Goal: Transaction & Acquisition: Subscribe to service/newsletter

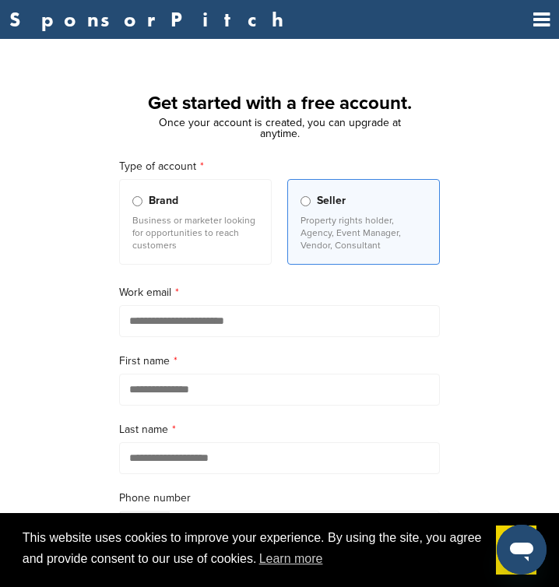
click at [194, 324] on input "email" at bounding box center [279, 321] width 321 height 32
type input "*"
type input "**********"
type input "*****"
type input "*******"
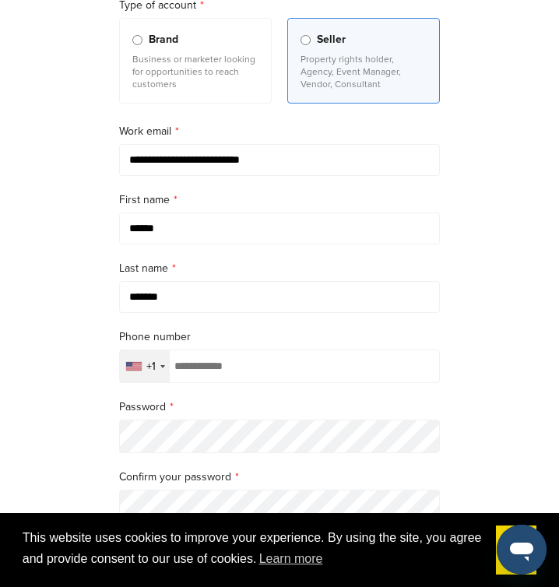
scroll to position [167, 0]
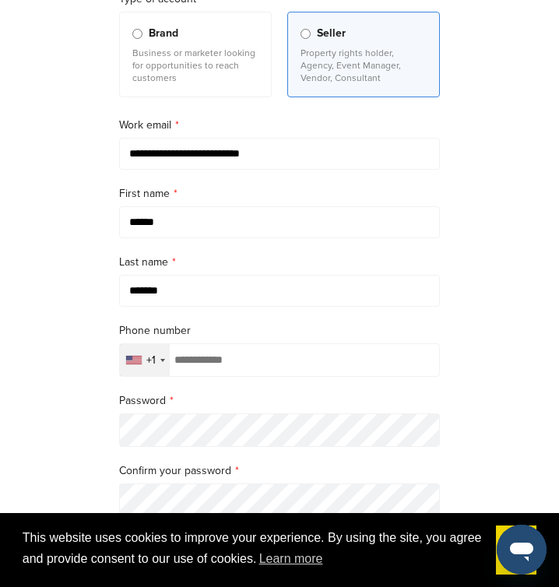
click at [205, 369] on input "tel" at bounding box center [279, 359] width 321 height 33
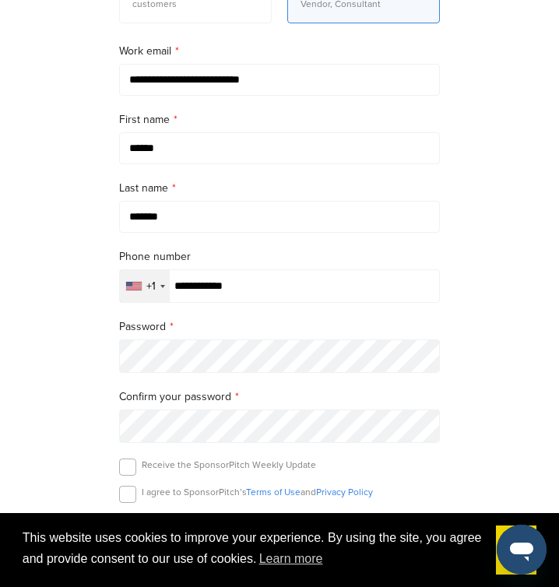
scroll to position [263, 0]
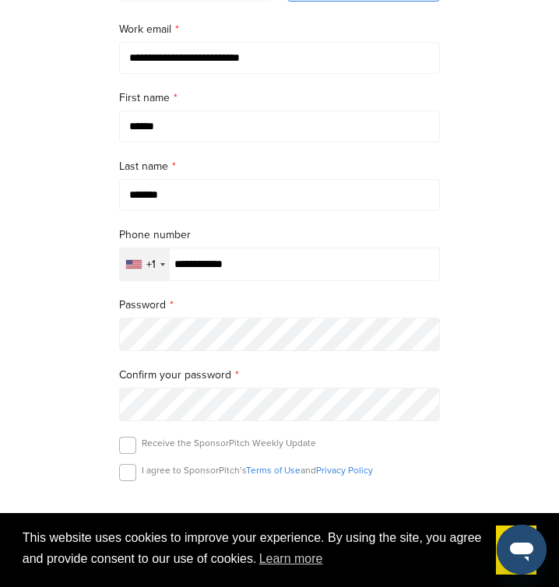
type input "**********"
click at [128, 454] on label at bounding box center [127, 445] width 17 height 17
click at [130, 476] on label at bounding box center [127, 472] width 17 height 17
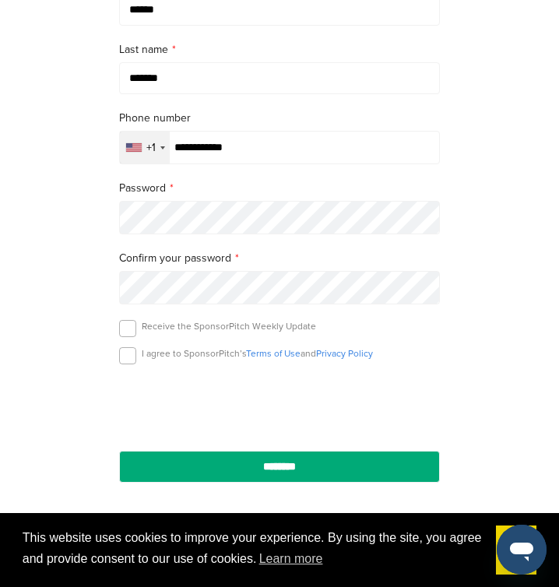
scroll to position [384, 0]
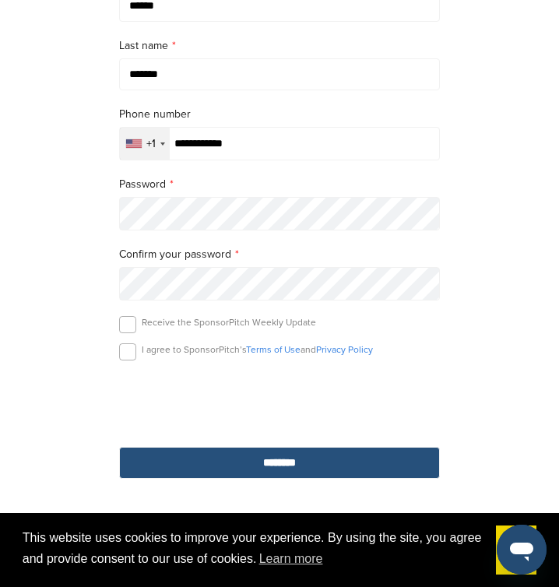
click at [280, 465] on input "********" at bounding box center [279, 463] width 321 height 32
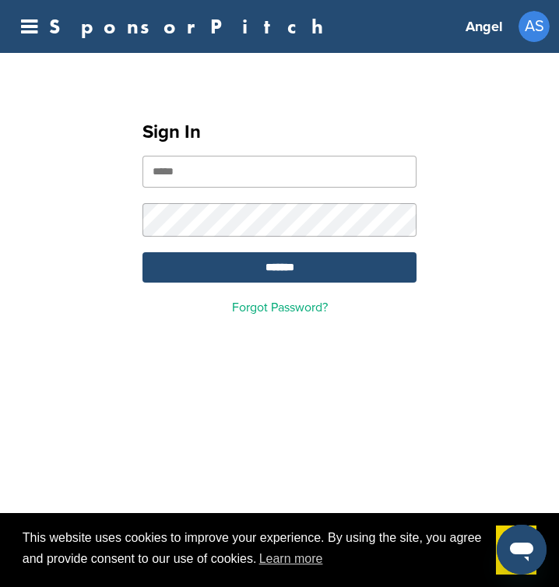
click at [170, 178] on input "email" at bounding box center [280, 172] width 274 height 32
type input "**********"
click at [281, 277] on input "*******" at bounding box center [280, 267] width 274 height 30
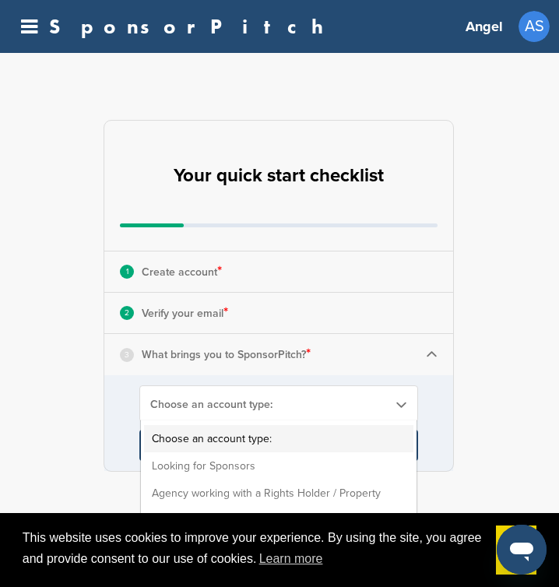
click at [220, 404] on span "Choose an account type:" at bounding box center [268, 404] width 237 height 13
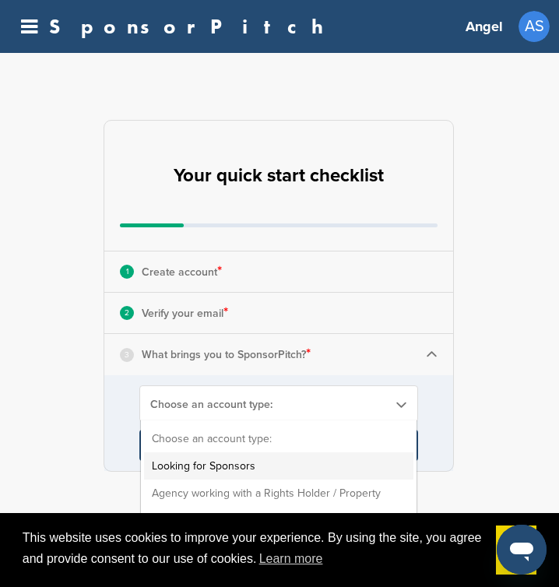
click at [224, 462] on li "Looking for Sponsors" at bounding box center [278, 465] width 269 height 27
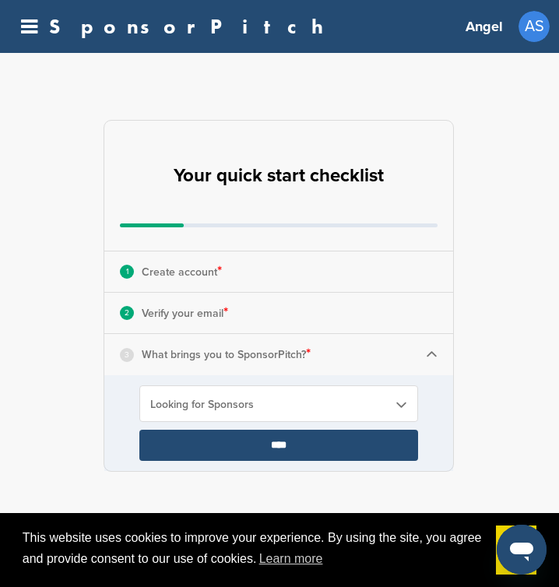
click at [305, 452] on input "****" at bounding box center [278, 445] width 279 height 31
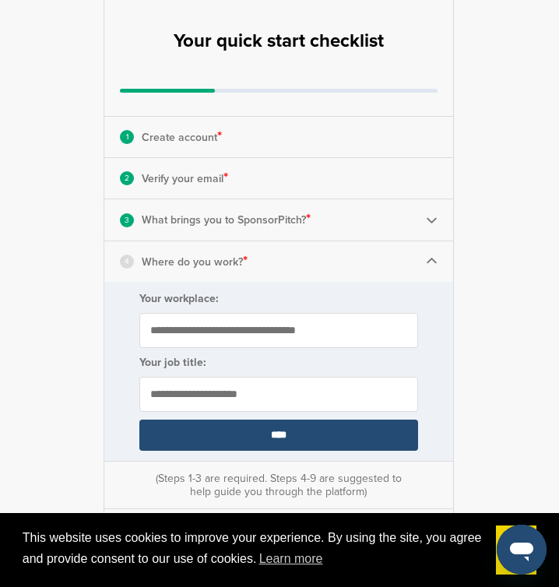
scroll to position [142, 0]
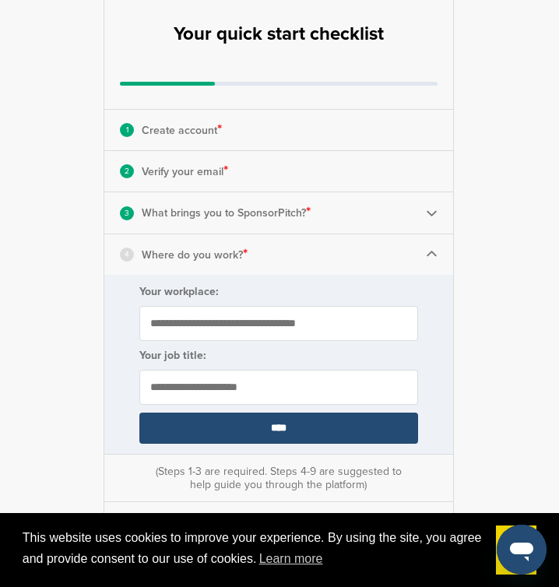
click at [216, 319] on input "Your workplace:" at bounding box center [278, 323] width 279 height 35
type input "**********"
click at [176, 389] on input "text" at bounding box center [278, 387] width 279 height 35
type input "**********"
click at [220, 431] on input "****" at bounding box center [278, 428] width 279 height 31
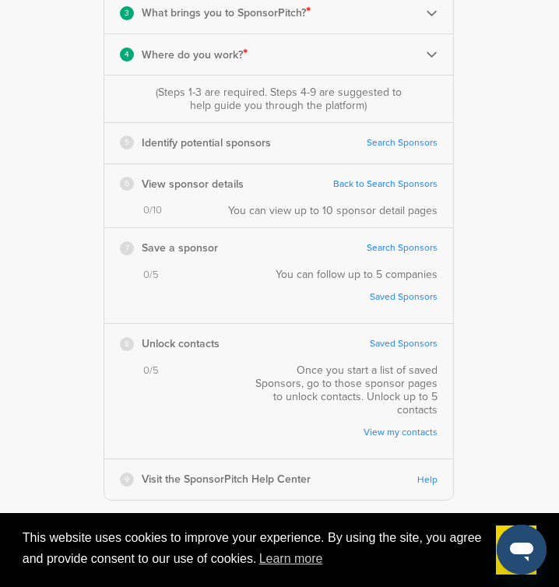
scroll to position [344, 0]
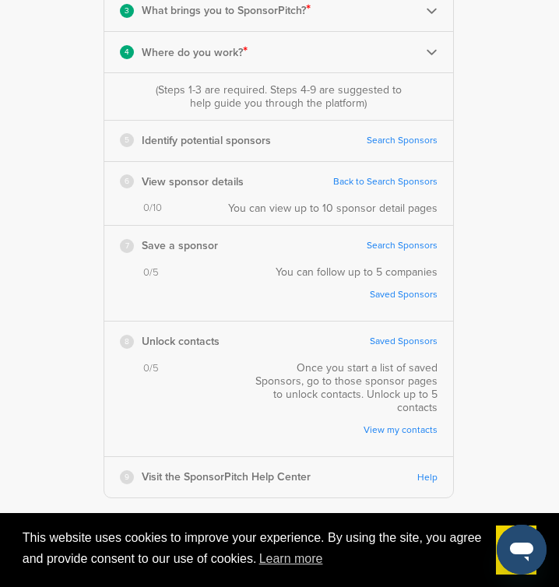
click at [397, 142] on link "Search Sponsors" at bounding box center [402, 141] width 71 height 12
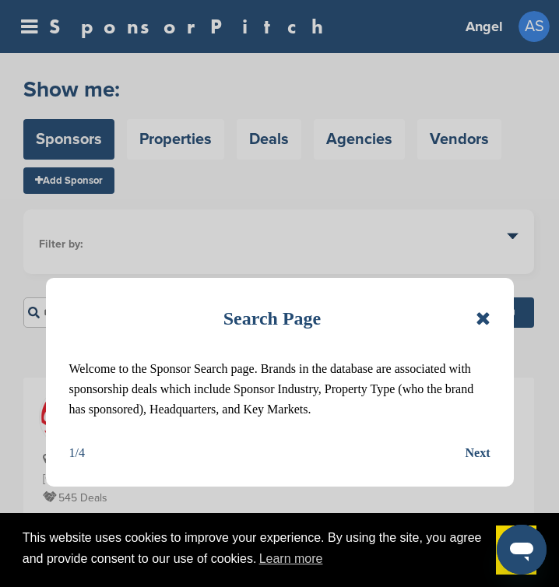
click at [482, 317] on icon at bounding box center [483, 318] width 15 height 19
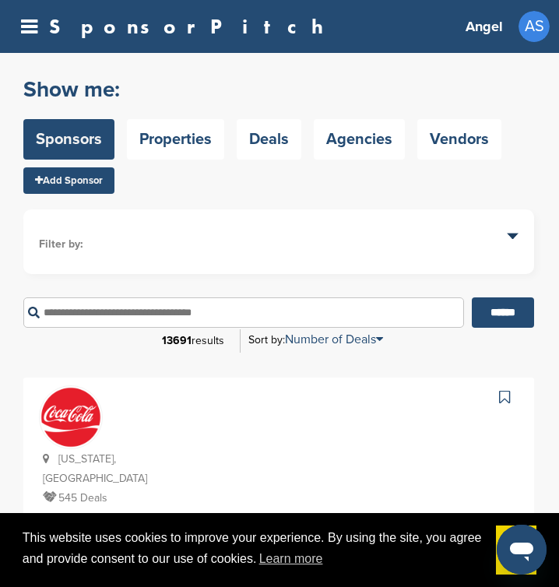
click at [512, 236] on li "Filter by:" at bounding box center [279, 244] width 480 height 17
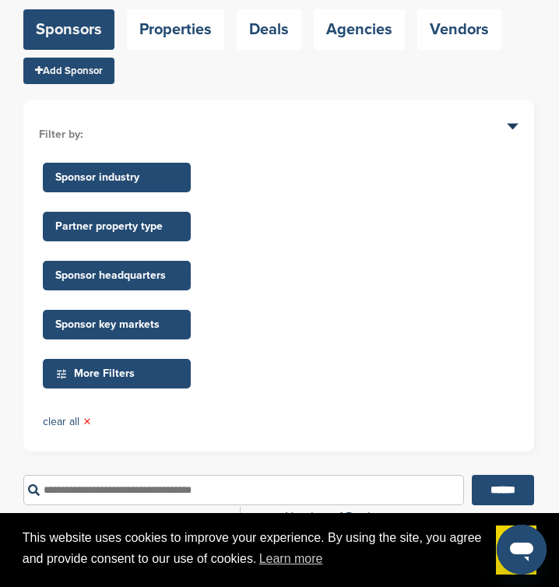
scroll to position [114, 0]
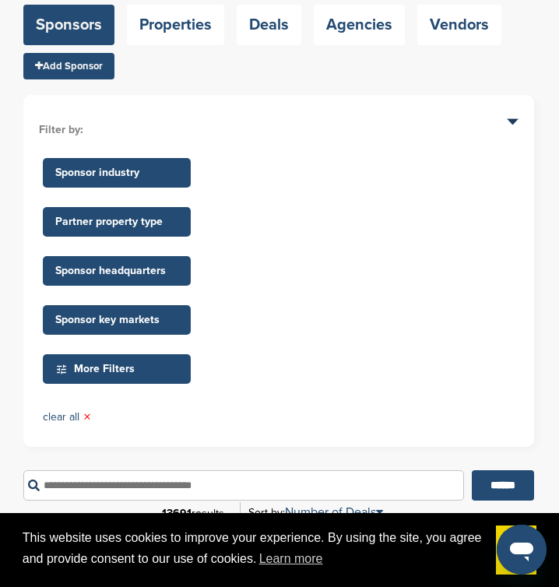
click at [132, 371] on span "More Filters" at bounding box center [119, 369] width 128 height 17
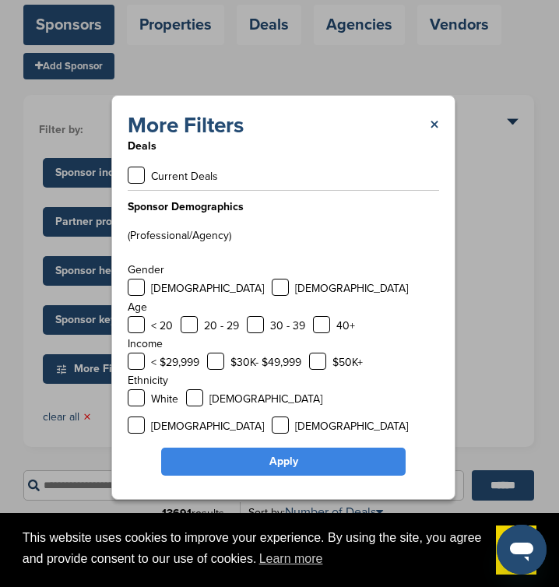
scroll to position [0, 0]
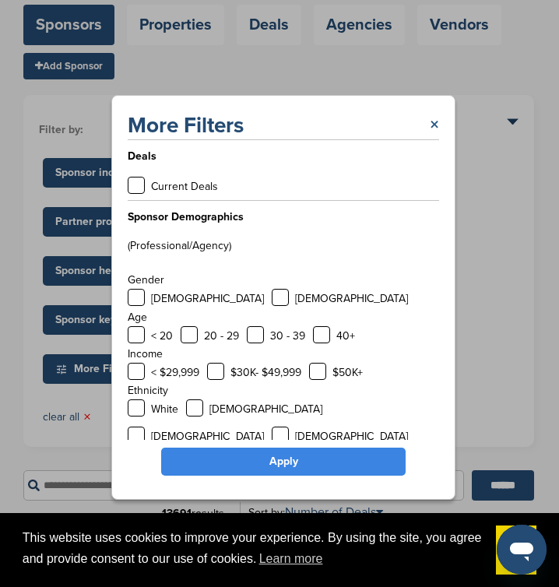
click at [435, 124] on link "×" at bounding box center [434, 125] width 9 height 28
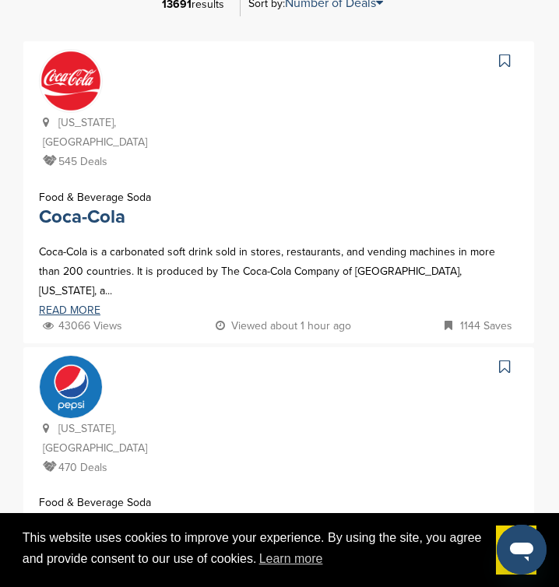
scroll to position [628, 0]
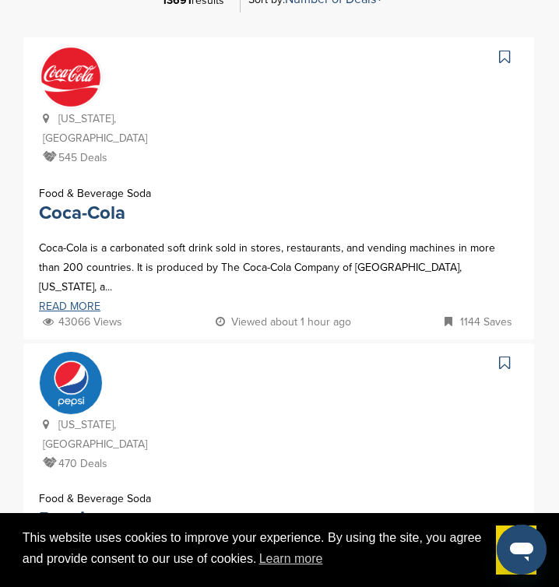
click at [78, 301] on link "READ MORE" at bounding box center [279, 306] width 480 height 11
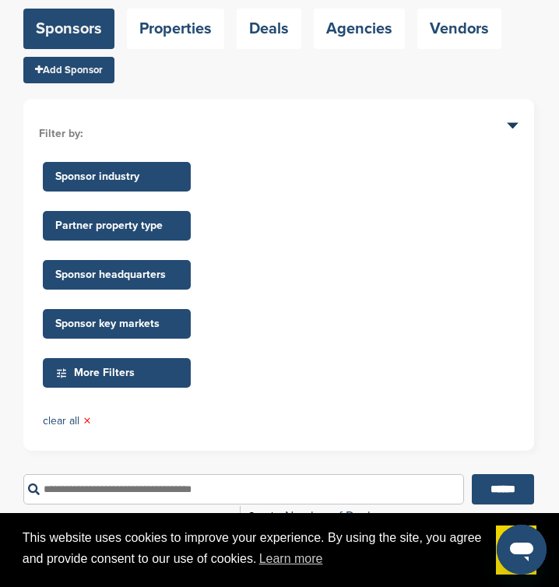
scroll to position [0, 0]
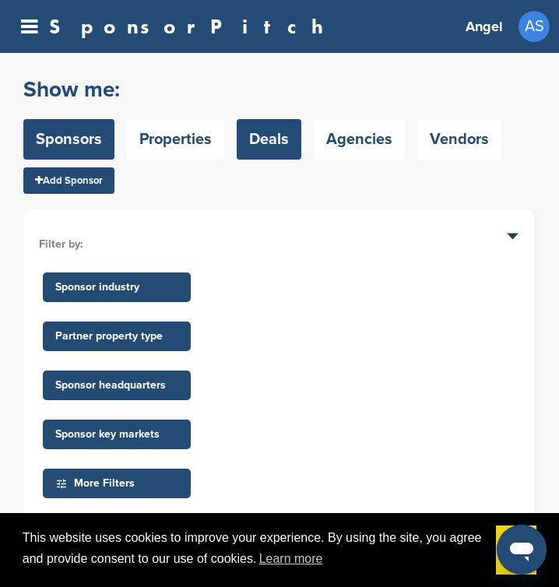
click at [273, 139] on link "Deals" at bounding box center [269, 139] width 65 height 40
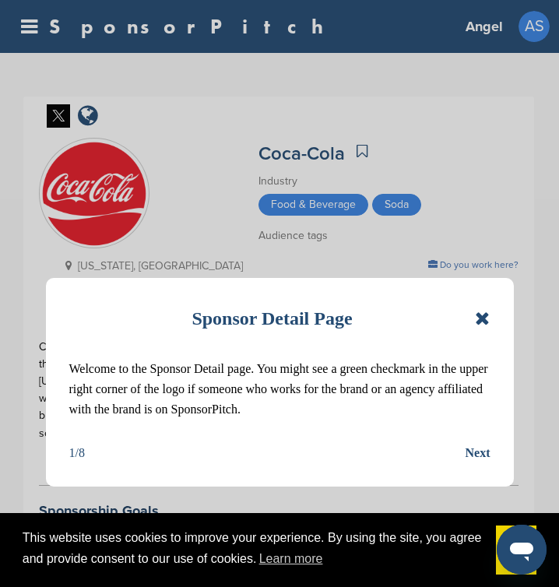
click at [484, 316] on icon at bounding box center [482, 318] width 15 height 19
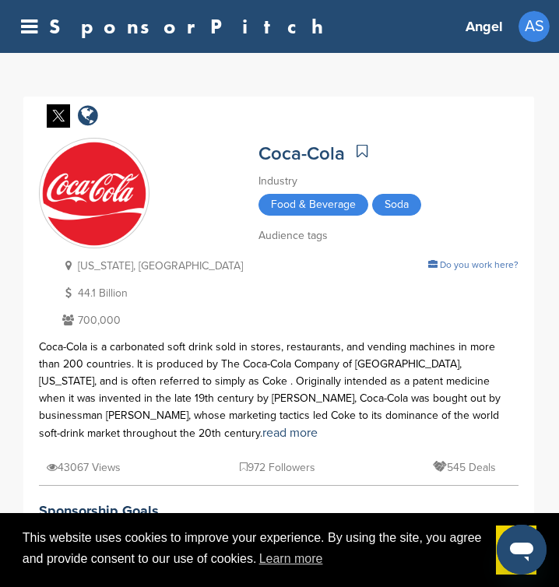
click at [369, 169] on div "Coca-Cola Industry Food & Beverage Soda Coca-Cola is a carbonated soft drink so…" at bounding box center [389, 230] width 260 height 185
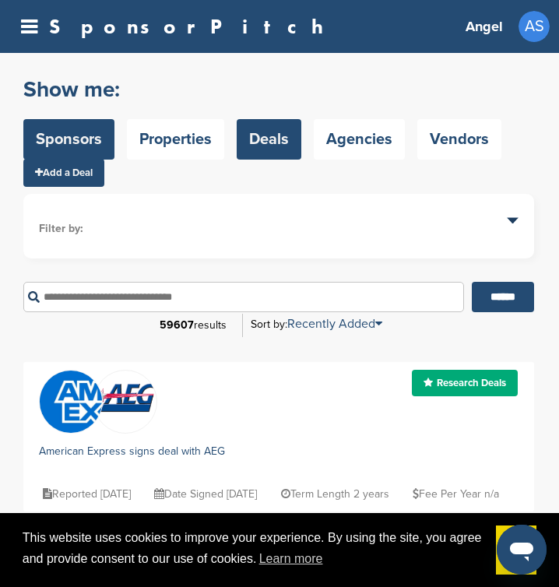
click at [79, 153] on link "Sponsors" at bounding box center [68, 139] width 91 height 40
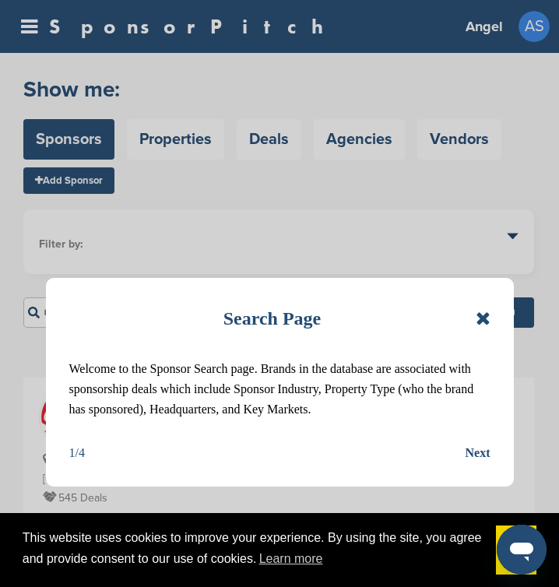
click at [483, 321] on icon at bounding box center [483, 318] width 15 height 19
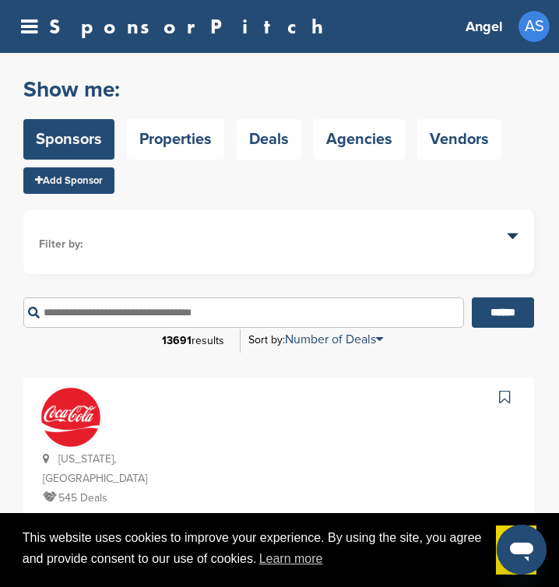
click at [516, 234] on ul "Filter by: Sponsor industry Sponsor Industry × Apparel, Clothing, & Fashion Acc…" at bounding box center [279, 241] width 480 height 33
click at [513, 236] on li "Filter by:" at bounding box center [279, 244] width 480 height 17
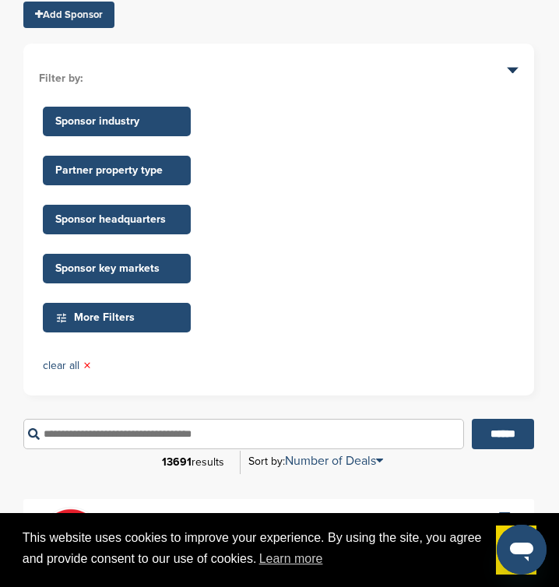
scroll to position [167, 0]
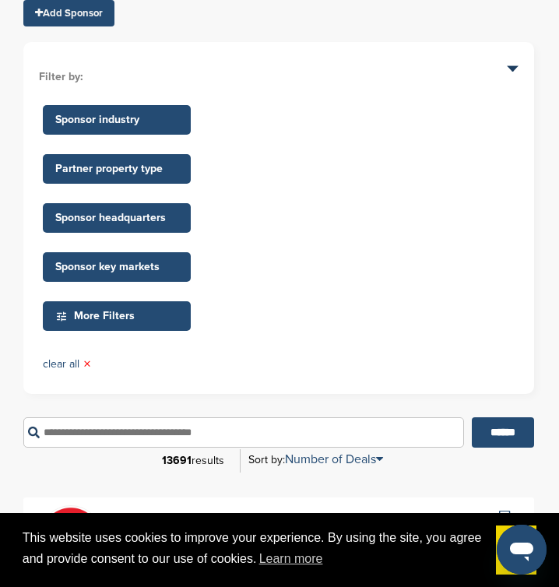
click at [144, 266] on span "Sponsor key markets" at bounding box center [116, 267] width 123 height 17
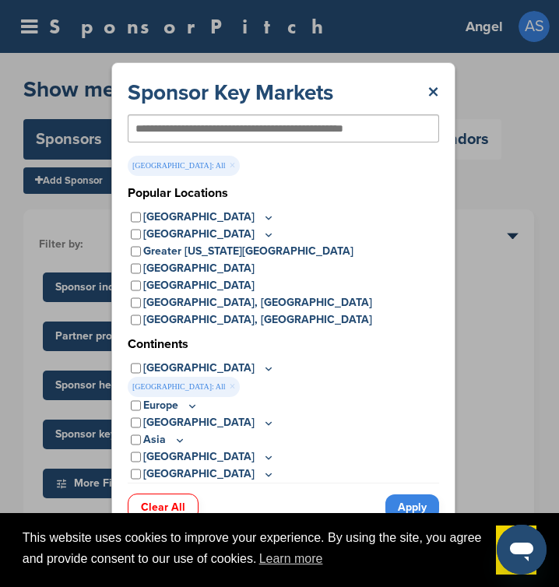
click at [266, 217] on icon at bounding box center [268, 218] width 5 height 2
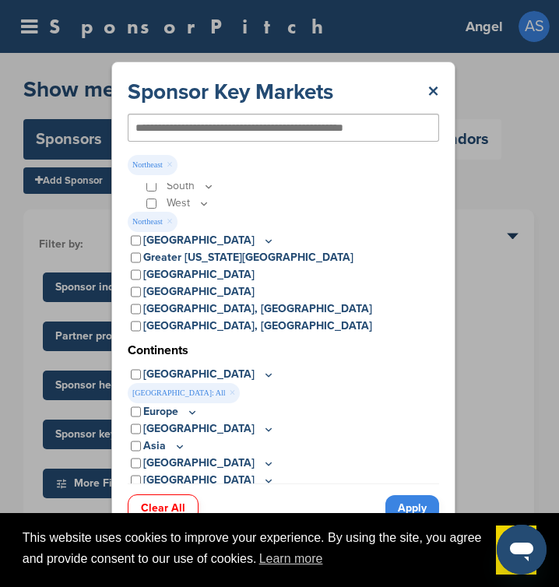
scroll to position [87, 0]
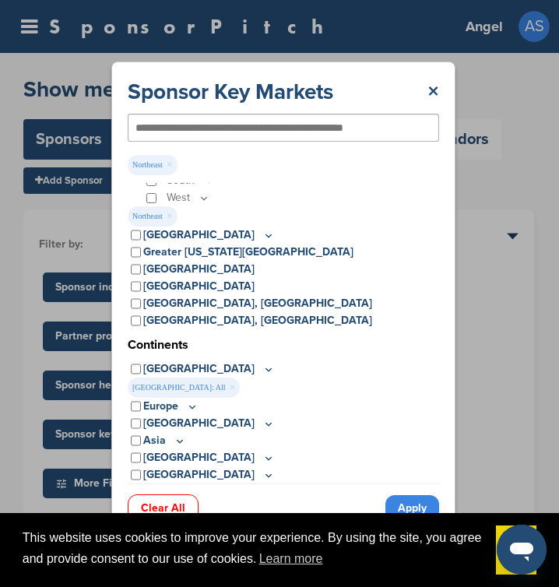
click at [182, 132] on input "text" at bounding box center [258, 128] width 245 height 14
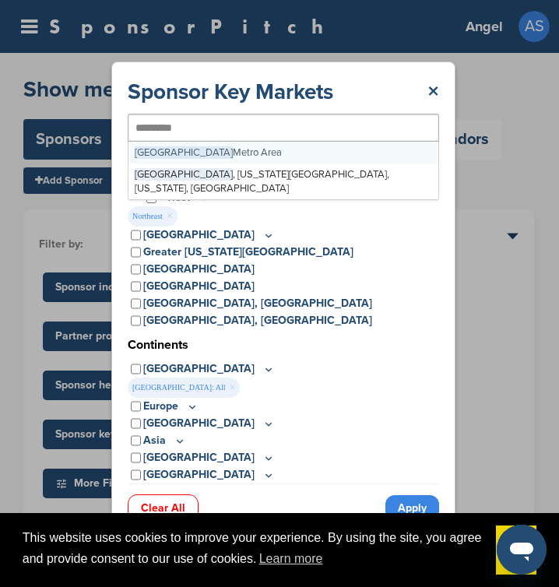
type input "*********"
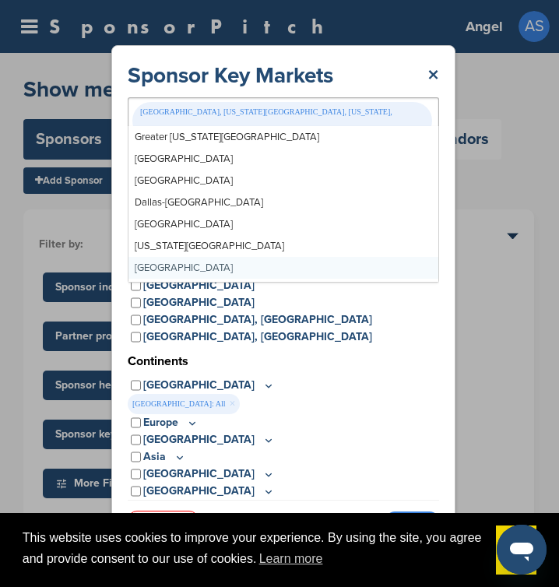
click at [422, 512] on link "Apply" at bounding box center [413, 525] width 54 height 26
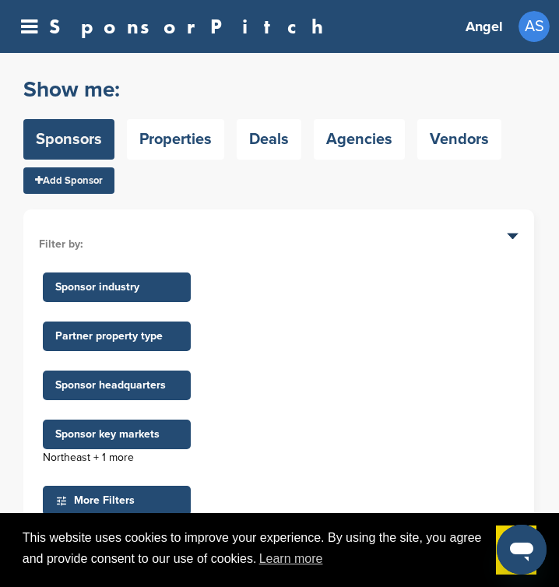
click at [512, 237] on li "Filter by:" at bounding box center [279, 244] width 480 height 17
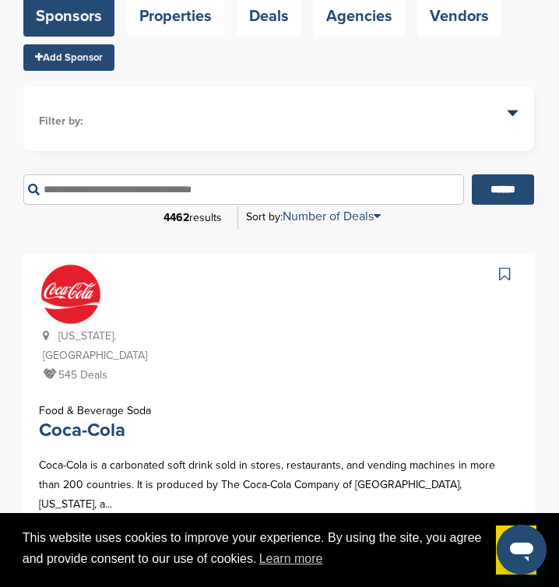
scroll to position [84, 0]
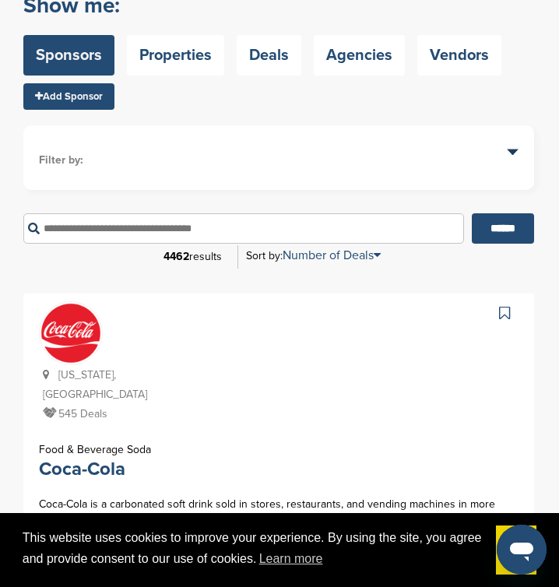
click at [513, 153] on li "Filter by:" at bounding box center [279, 160] width 480 height 17
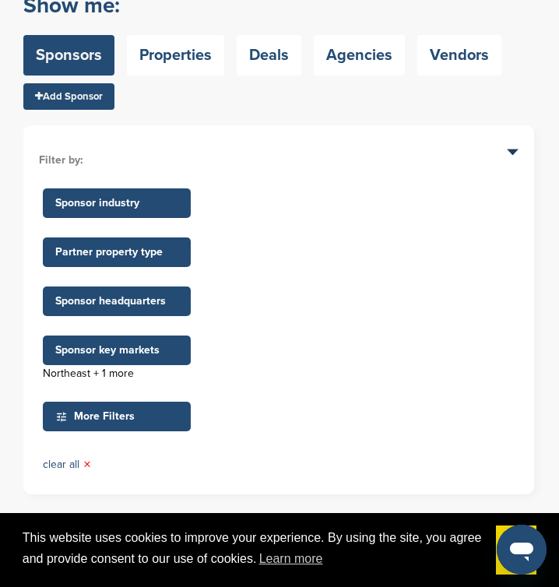
click at [513, 153] on li "Filter by:" at bounding box center [279, 160] width 480 height 17
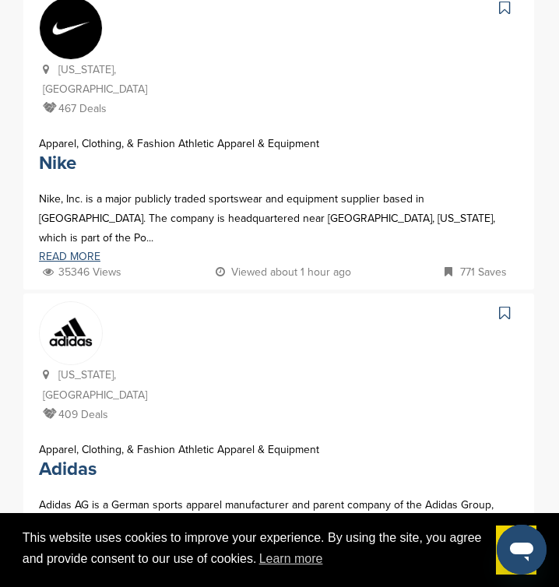
scroll to position [994, 0]
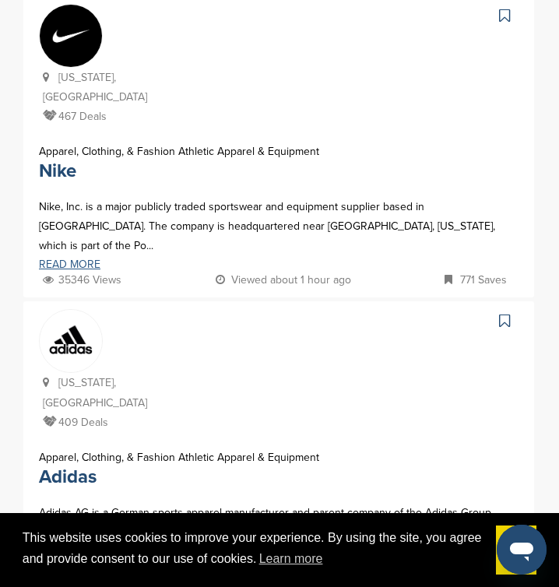
click at [89, 259] on link "READ MORE" at bounding box center [279, 264] width 480 height 11
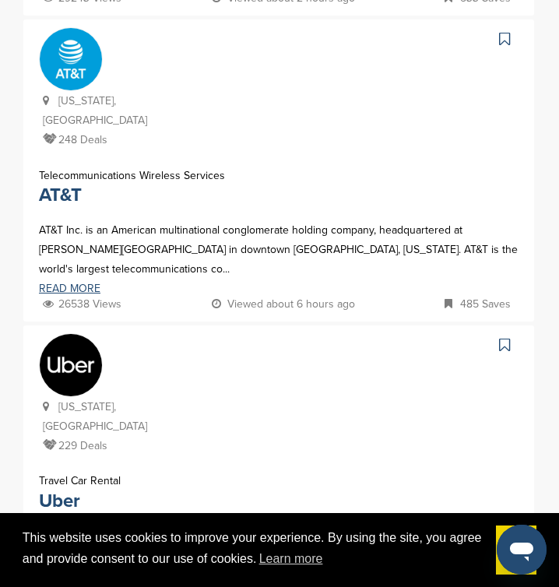
scroll to position [2759, 0]
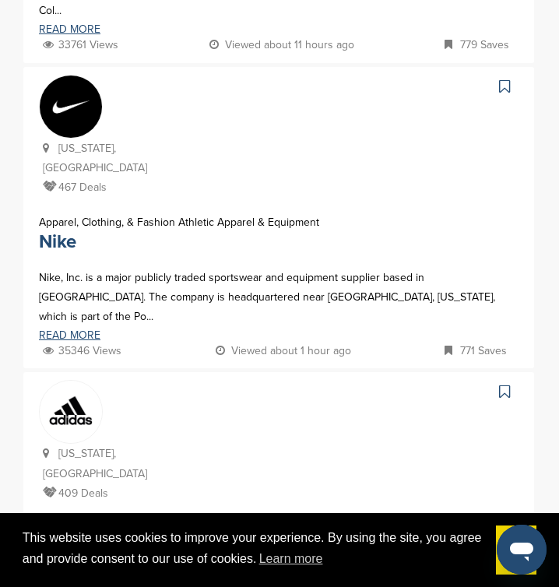
scroll to position [916, 0]
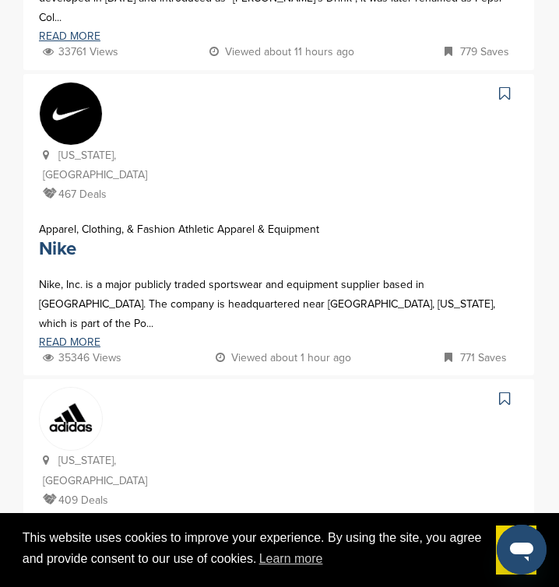
click at [83, 388] on img at bounding box center [71, 419] width 62 height 62
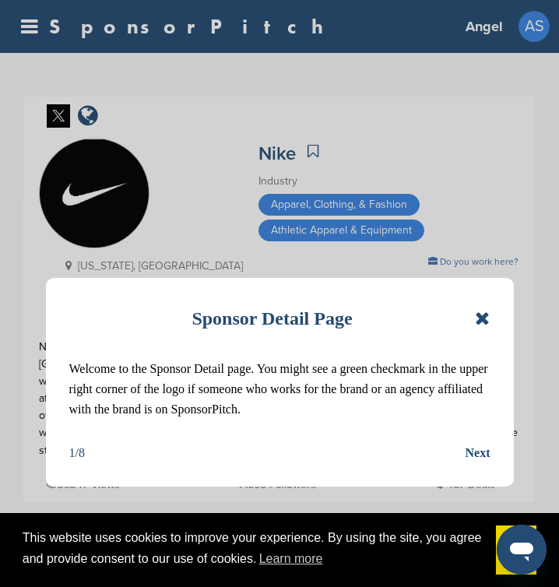
click at [481, 456] on div "Next" at bounding box center [478, 453] width 25 height 20
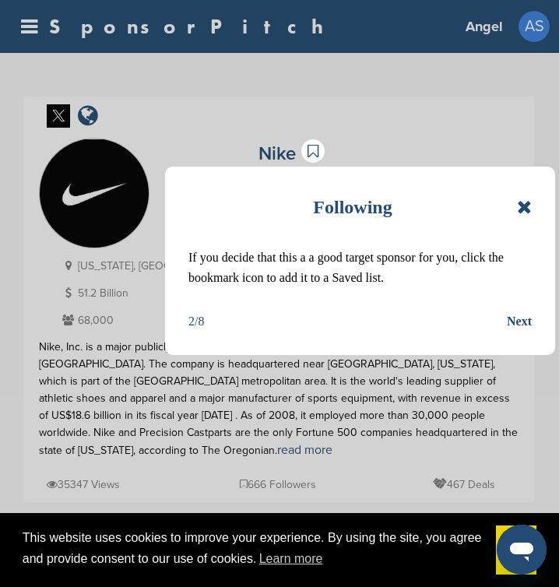
click at [528, 204] on icon at bounding box center [524, 207] width 15 height 19
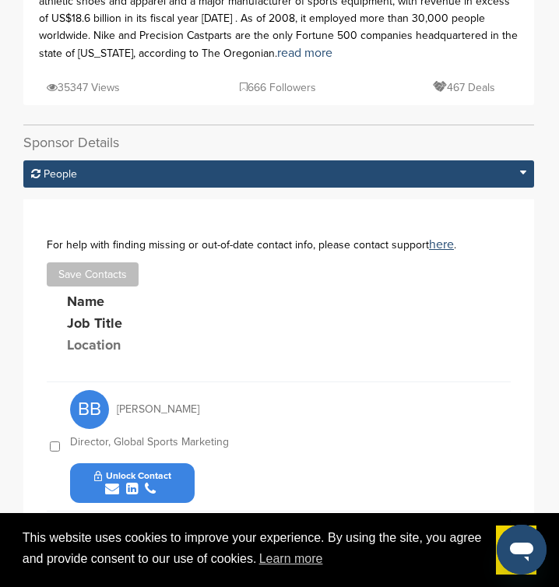
scroll to position [399, 0]
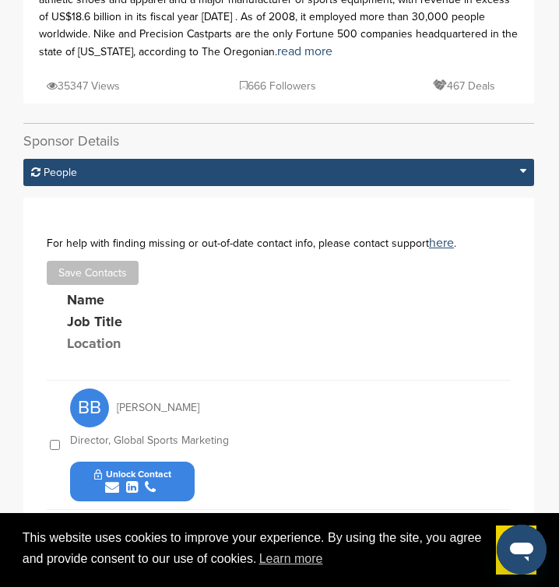
click at [524, 159] on div "People" at bounding box center [278, 172] width 511 height 27
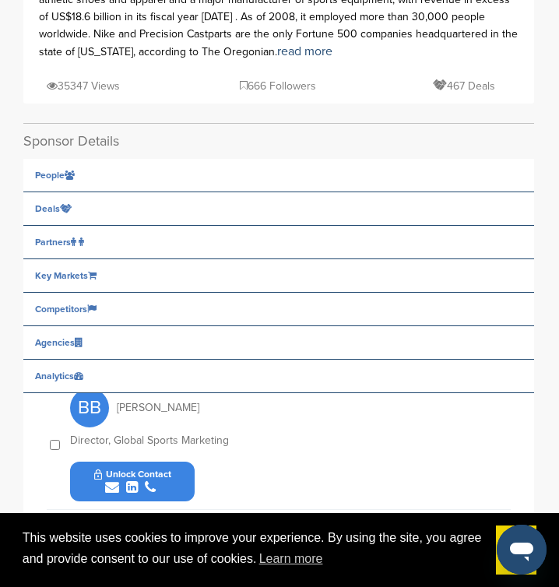
click at [54, 180] on span "Deals" at bounding box center [50, 175] width 30 height 9
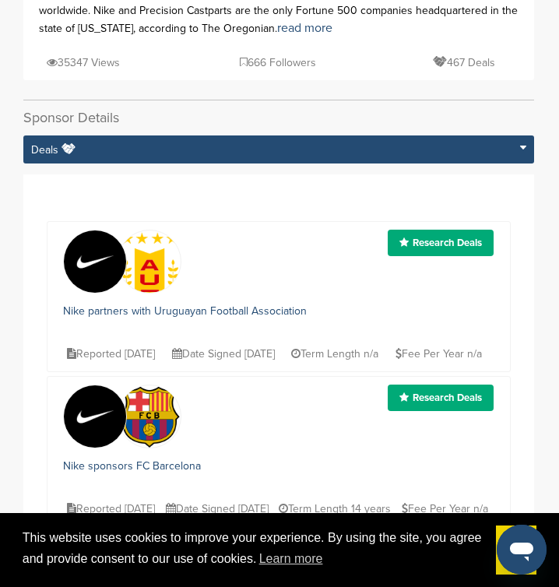
scroll to position [414, 0]
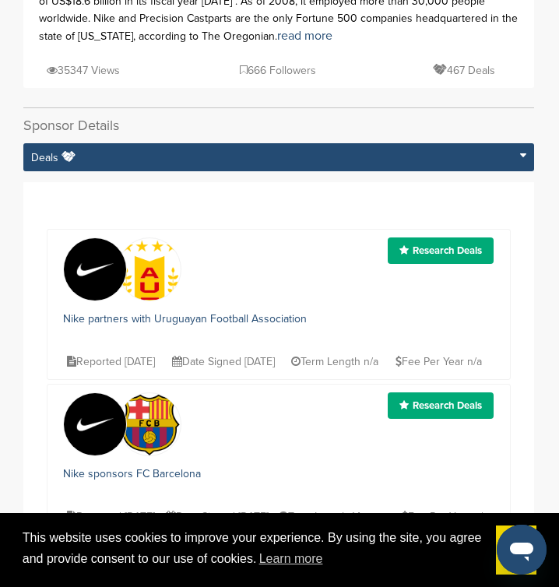
click at [521, 150] on icon at bounding box center [523, 155] width 6 height 11
click at [526, 150] on icon at bounding box center [523, 155] width 6 height 11
click at [523, 150] on icon at bounding box center [523, 155] width 6 height 11
click at [520, 150] on icon at bounding box center [523, 155] width 6 height 11
click at [526, 150] on icon at bounding box center [523, 155] width 6 height 11
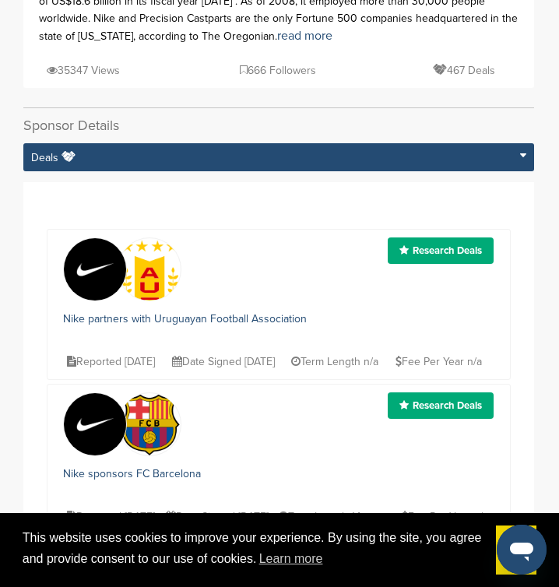
click at [523, 150] on icon at bounding box center [523, 155] width 6 height 11
click at [512, 143] on div "Deals" at bounding box center [278, 157] width 511 height 28
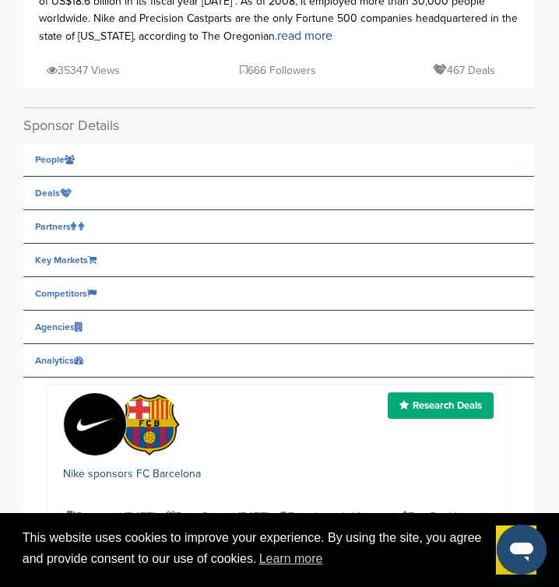
click at [65, 164] on span "Key Markets" at bounding box center [50, 159] width 30 height 9
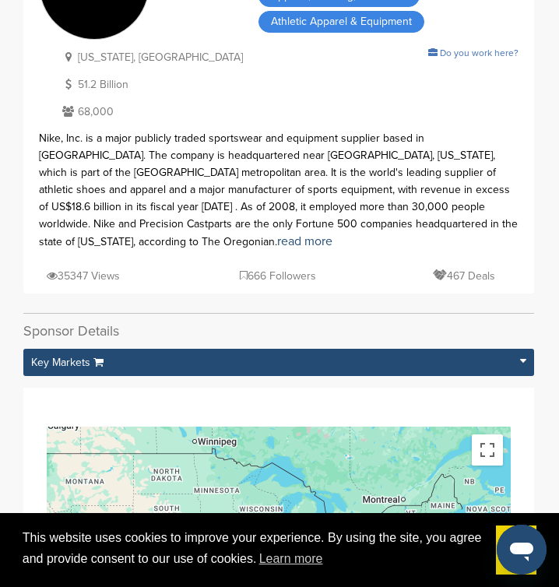
scroll to position [217, 0]
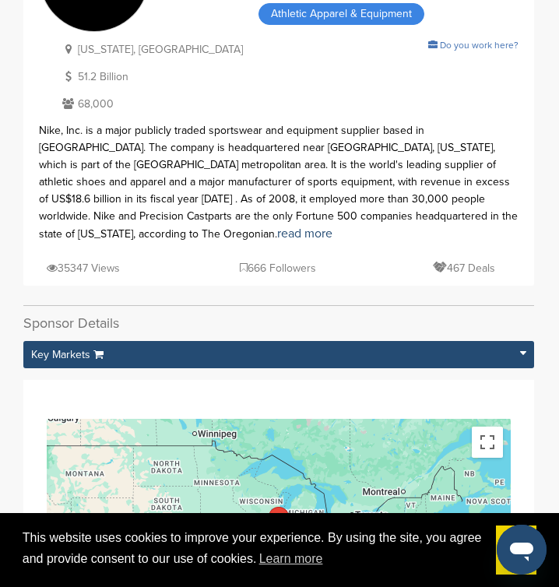
click at [254, 341] on div "Key Markets" at bounding box center [278, 354] width 511 height 27
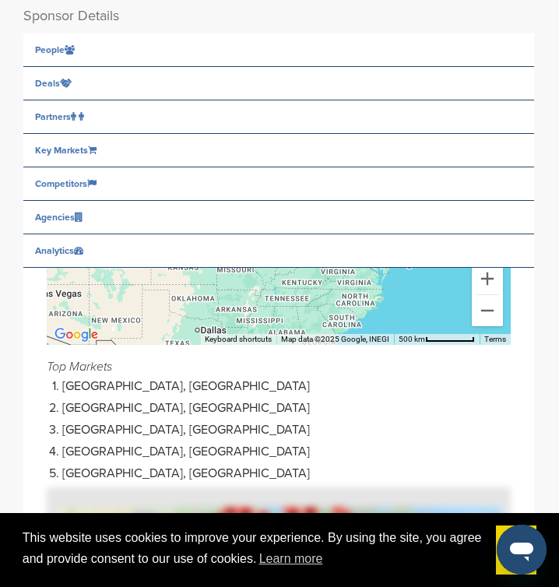
scroll to position [525, 0]
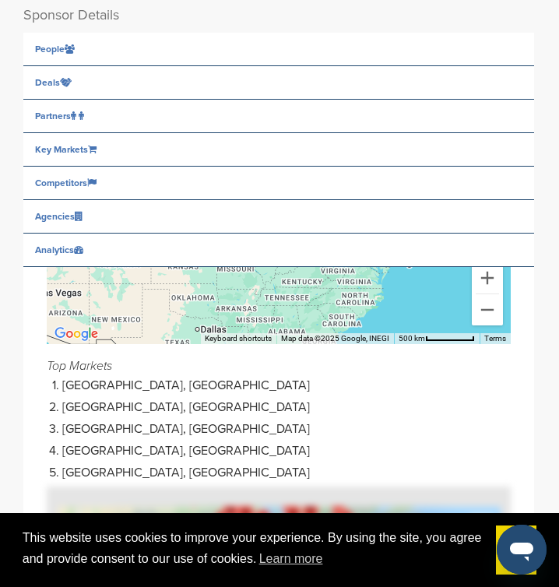
click at [73, 111] on icon at bounding box center [73, 115] width 5 height 9
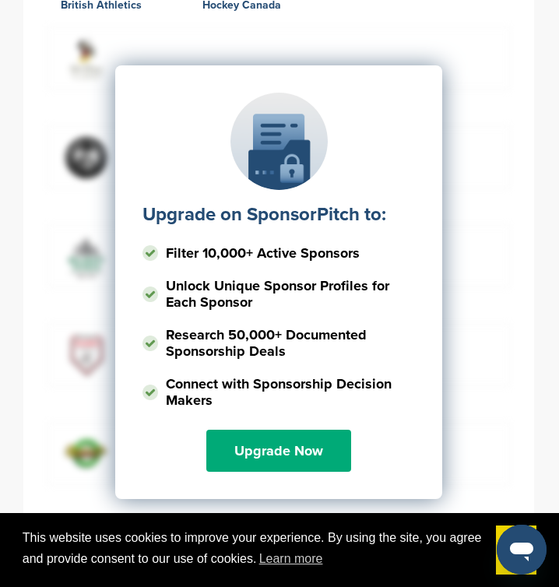
scroll to position [1111, 0]
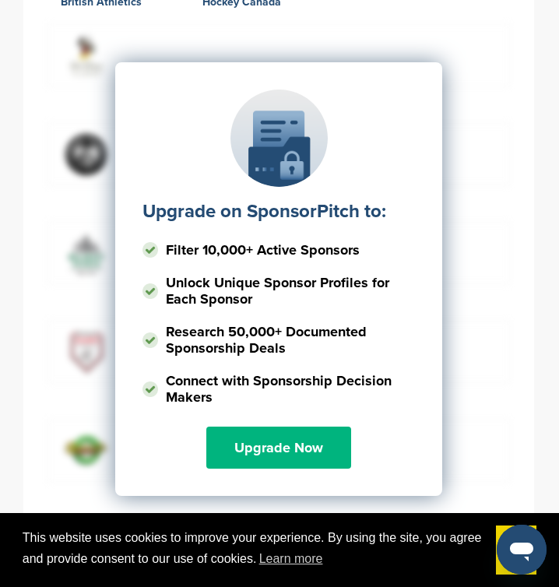
click at [315, 428] on link "Upgrade Now" at bounding box center [278, 448] width 145 height 42
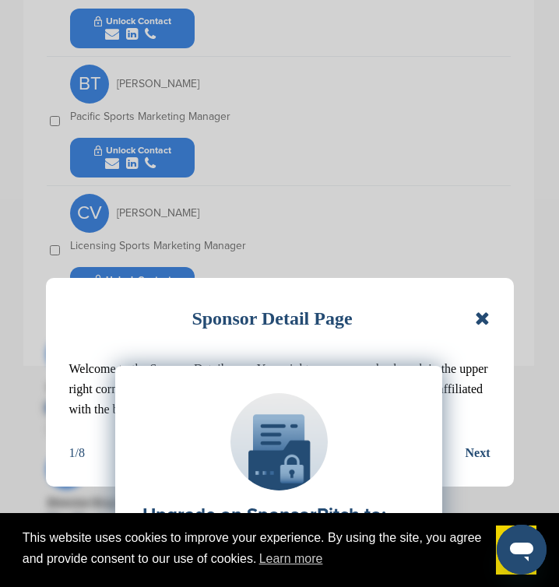
click at [480, 327] on div "Upgrade on SponsorPitch to: Filter 10,000+ Active Sponsors Unlock Unique Sponso…" at bounding box center [279, 521] width 464 height 389
click at [430, 217] on div "Sponsor Detail Page Welcome to the Sponsor Detail page. You might see a green c…" at bounding box center [279, 293] width 559 height 587
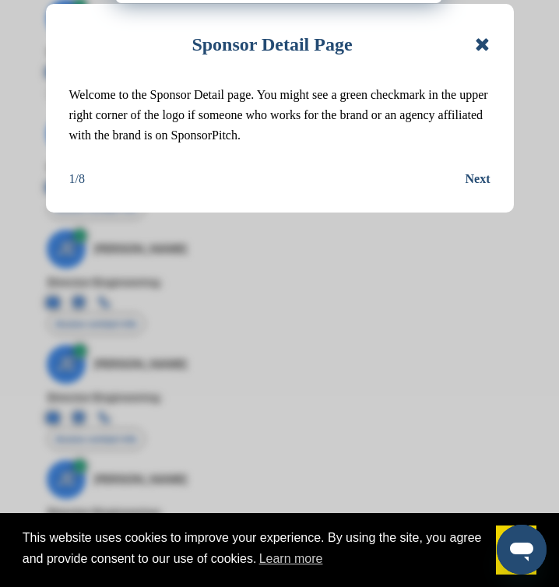
scroll to position [1912, 0]
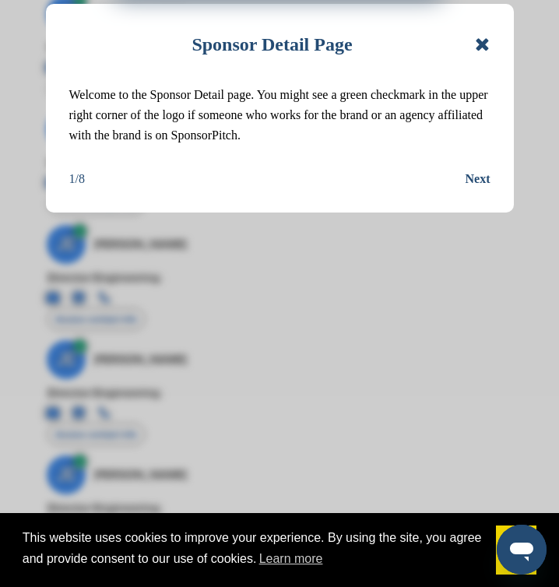
click at [484, 44] on icon at bounding box center [482, 44] width 15 height 19
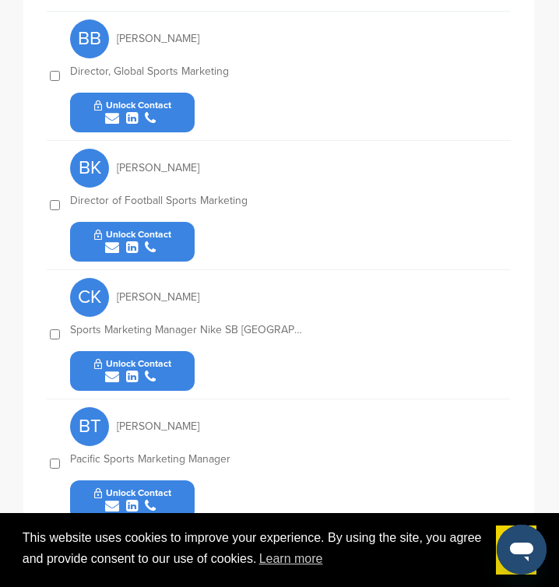
scroll to position [759, 0]
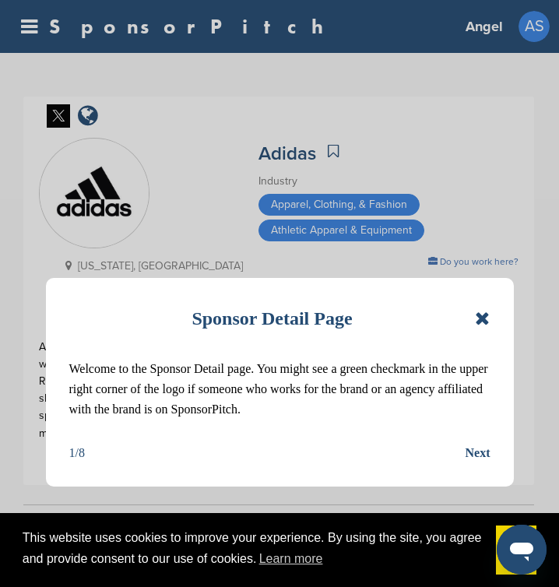
click at [481, 320] on icon at bounding box center [482, 318] width 15 height 19
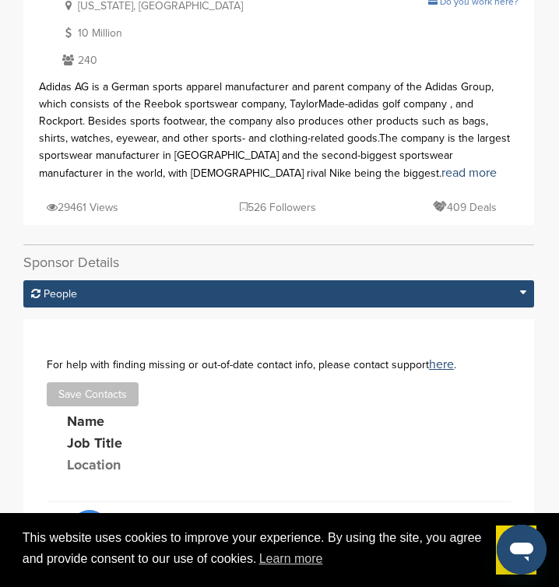
scroll to position [257, 0]
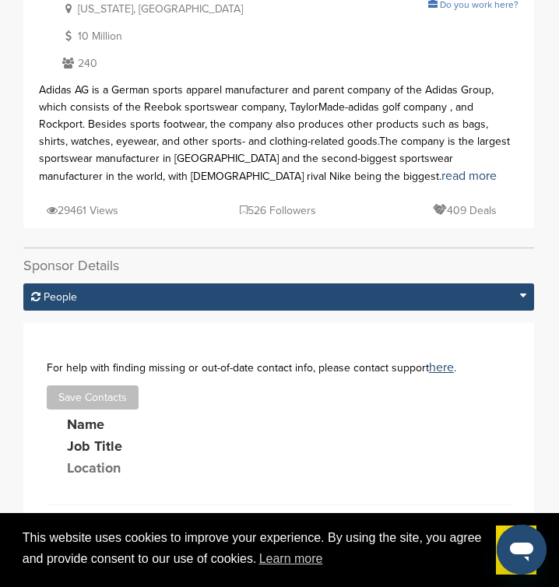
click at [523, 294] on icon at bounding box center [523, 295] width 6 height 11
click at [485, 295] on div "People" at bounding box center [278, 296] width 511 height 27
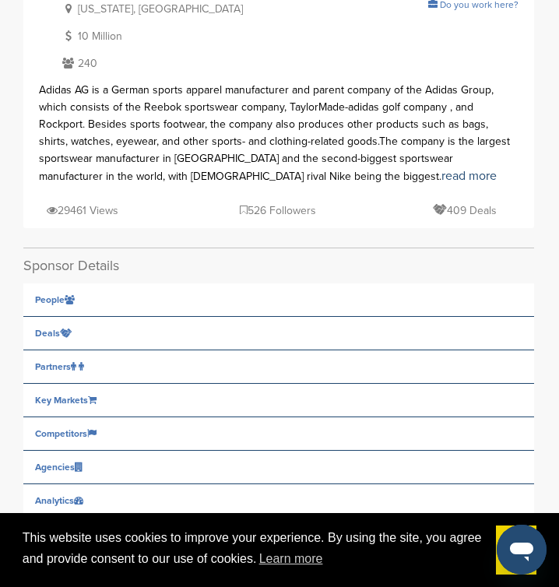
click at [53, 305] on span "Deals" at bounding box center [50, 299] width 30 height 9
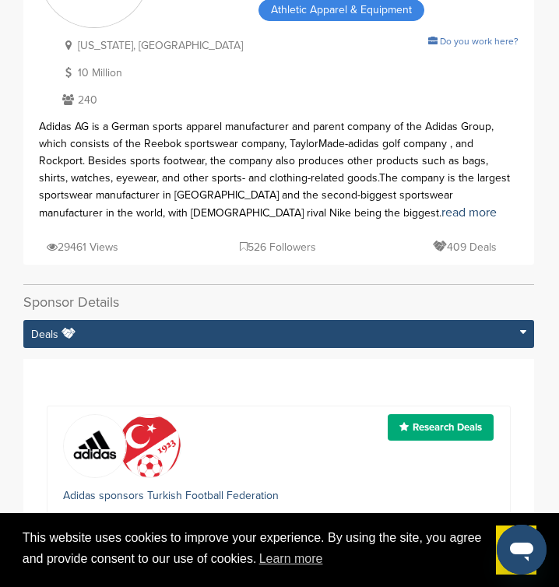
scroll to position [0, 0]
